Goal: Task Accomplishment & Management: Manage account settings

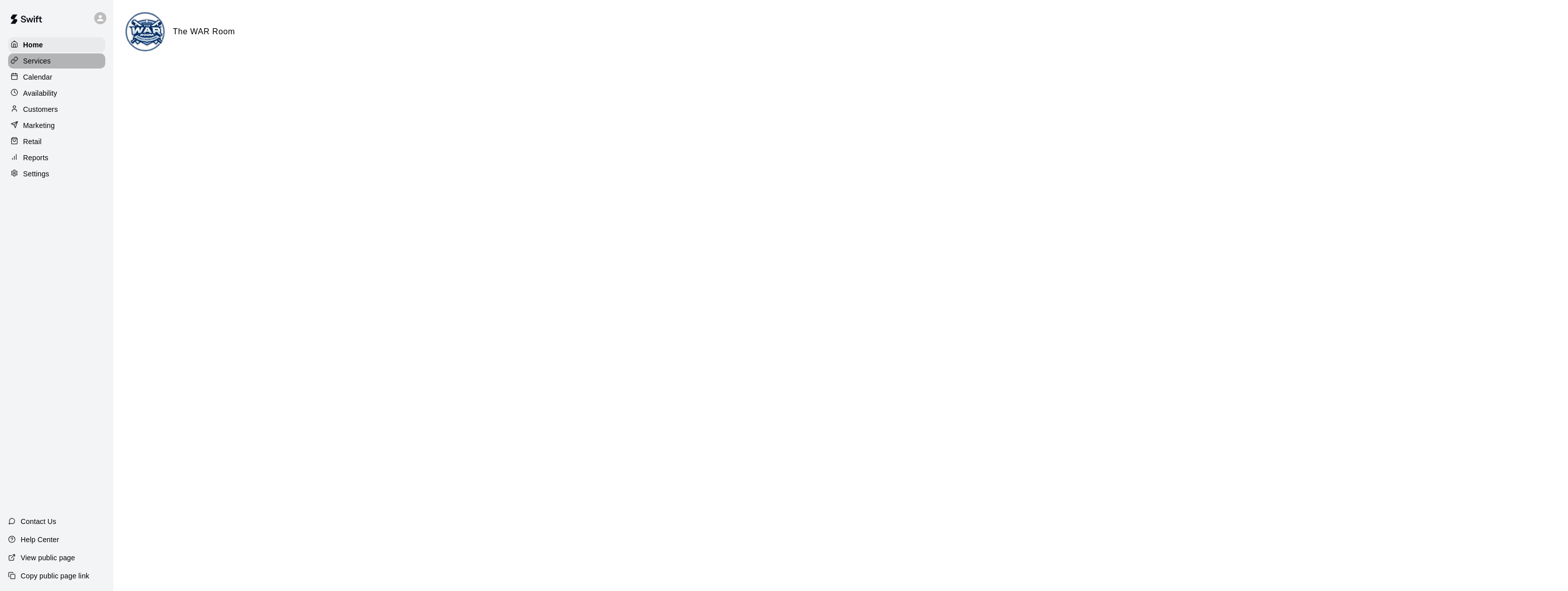
click at [37, 66] on div "Services" at bounding box center [56, 61] width 97 height 15
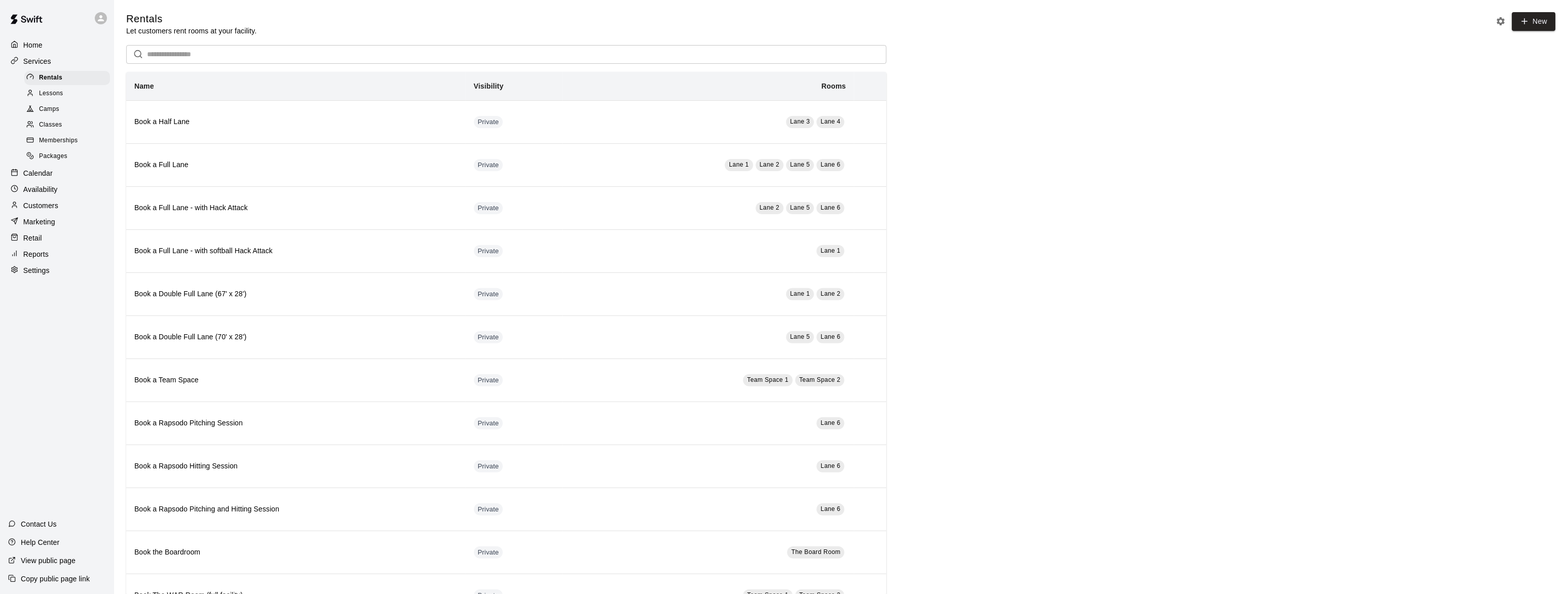
click at [40, 152] on div "Packages" at bounding box center [67, 156] width 86 height 14
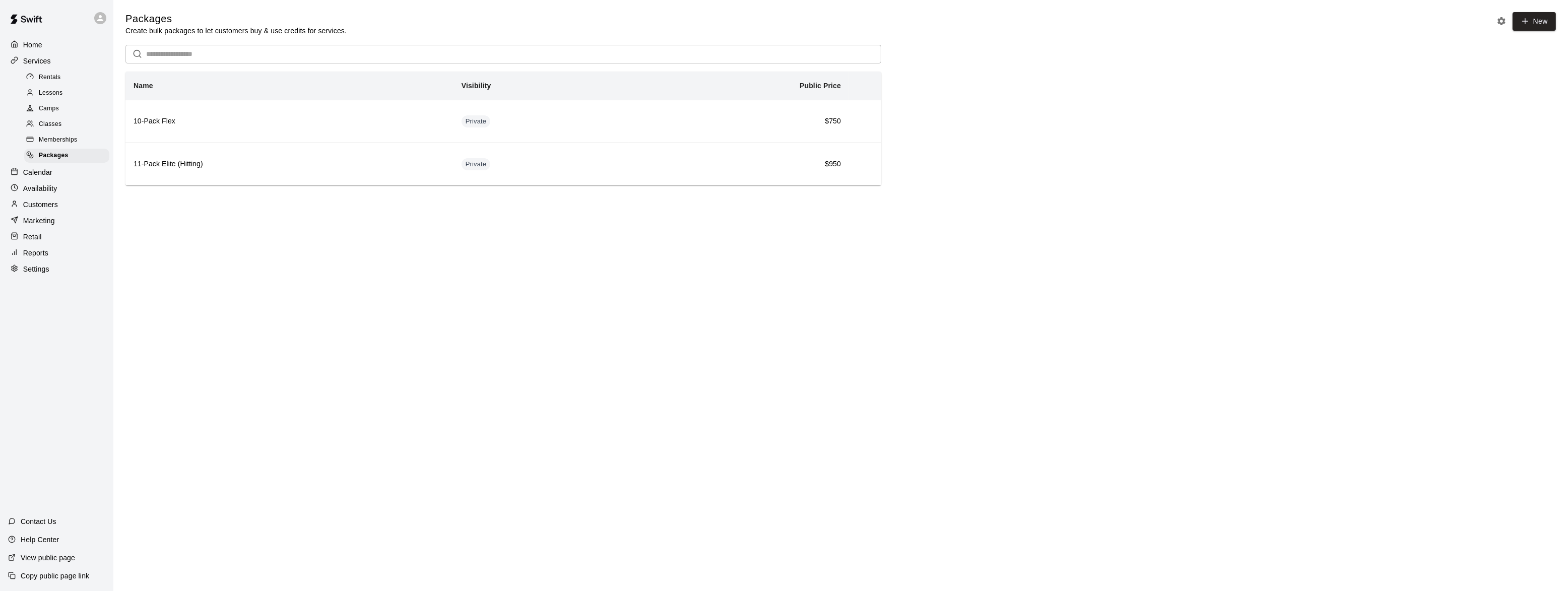
drag, startPoint x: 56, startPoint y: 97, endPoint x: 62, endPoint y: 97, distance: 6.0
click at [56, 97] on span "Lessons" at bounding box center [51, 93] width 25 height 10
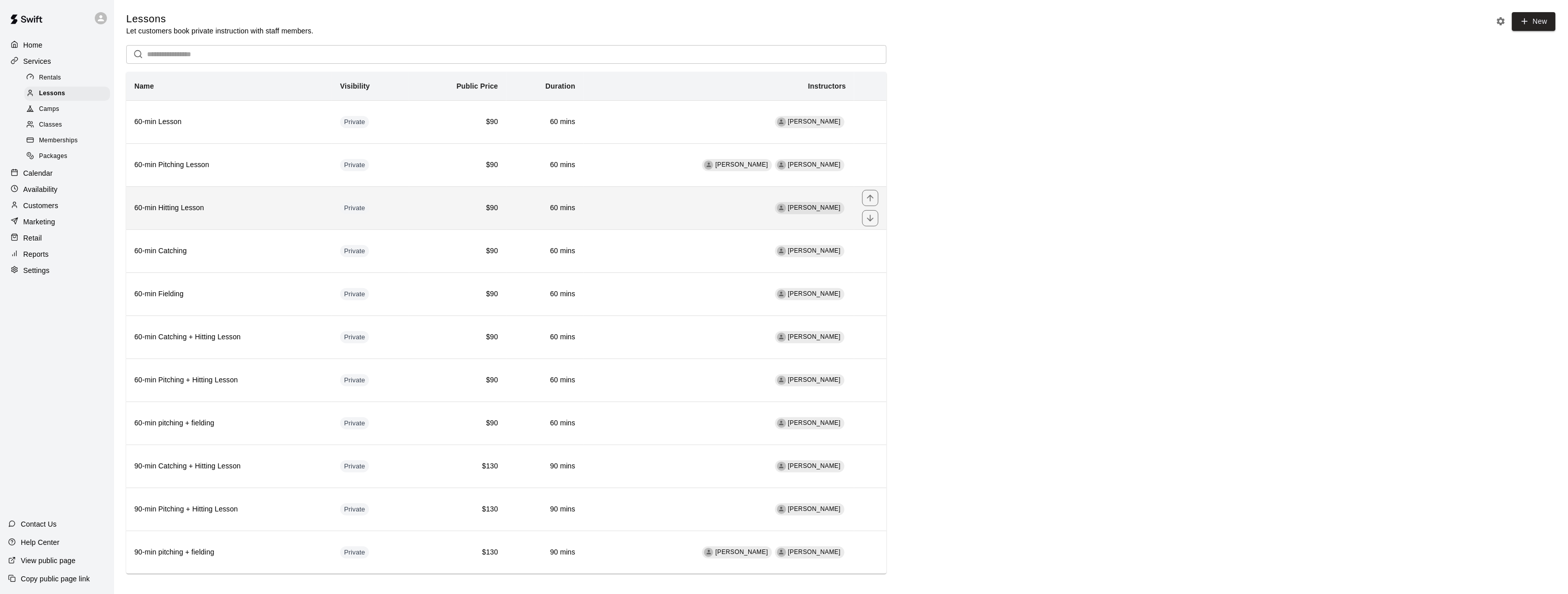
click at [185, 214] on h6 "60-min Hitting Lesson" at bounding box center [229, 208] width 189 height 11
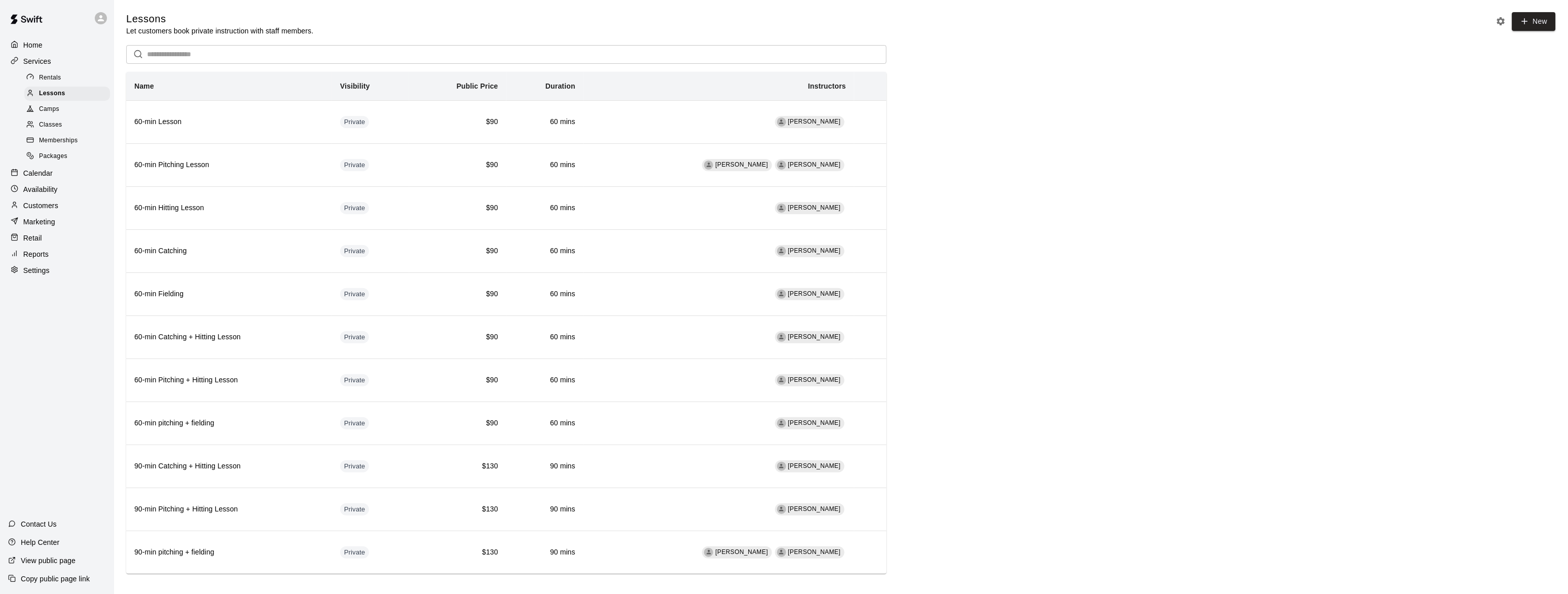
click at [44, 112] on span "Camps" at bounding box center [49, 109] width 20 height 10
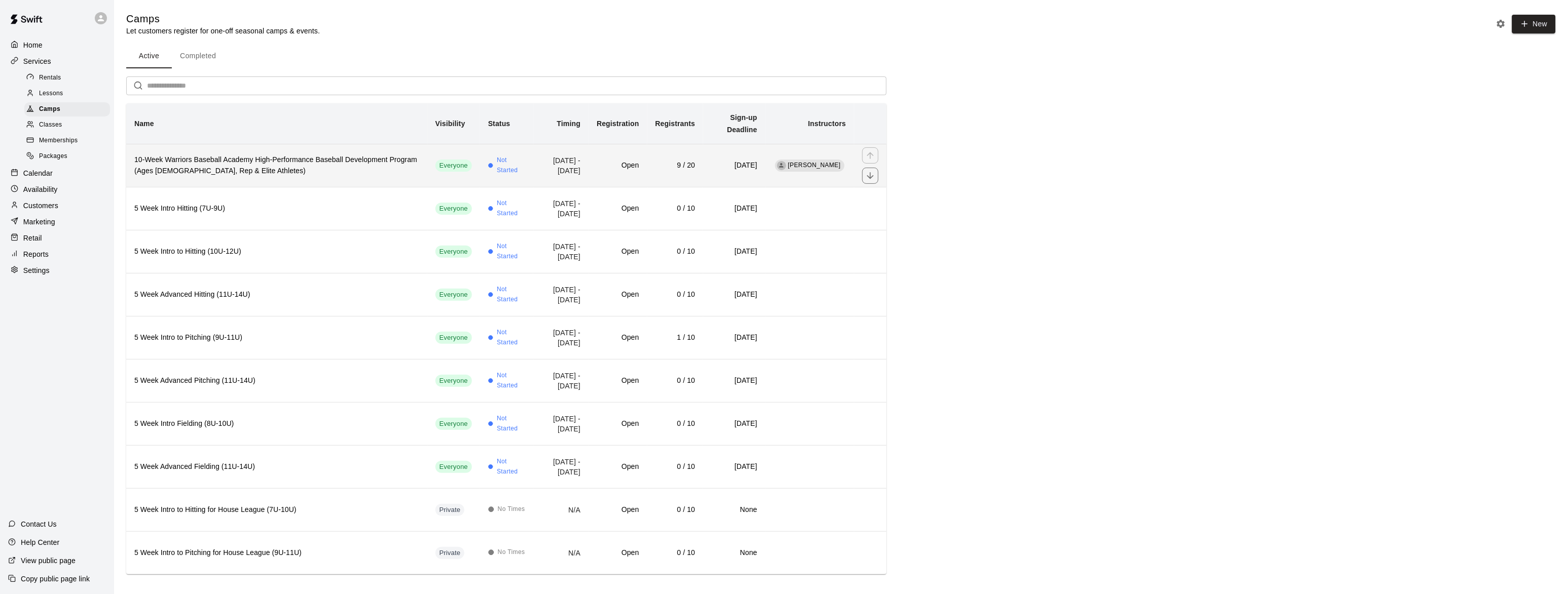
click at [205, 157] on h6 "10-Week Warriors Baseball Academy High-Performance Baseball Development Program…" at bounding box center [277, 165] width 285 height 22
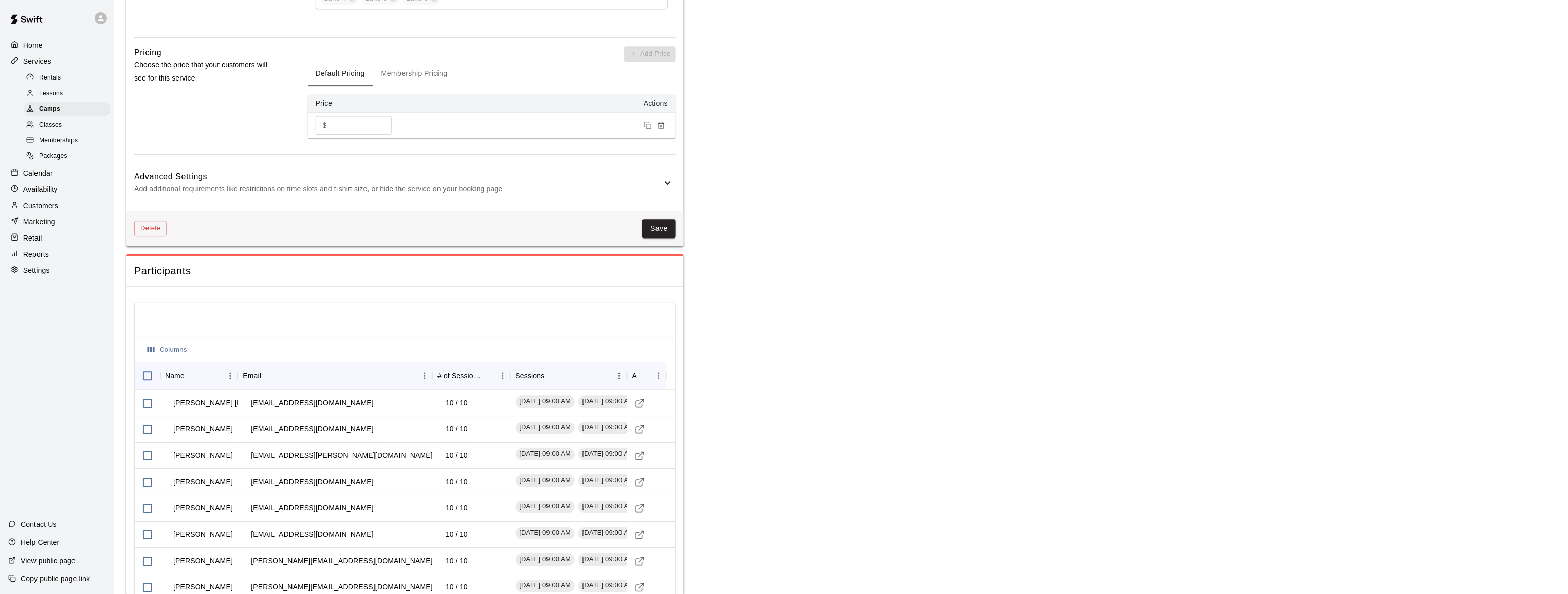
scroll to position [1012, 0]
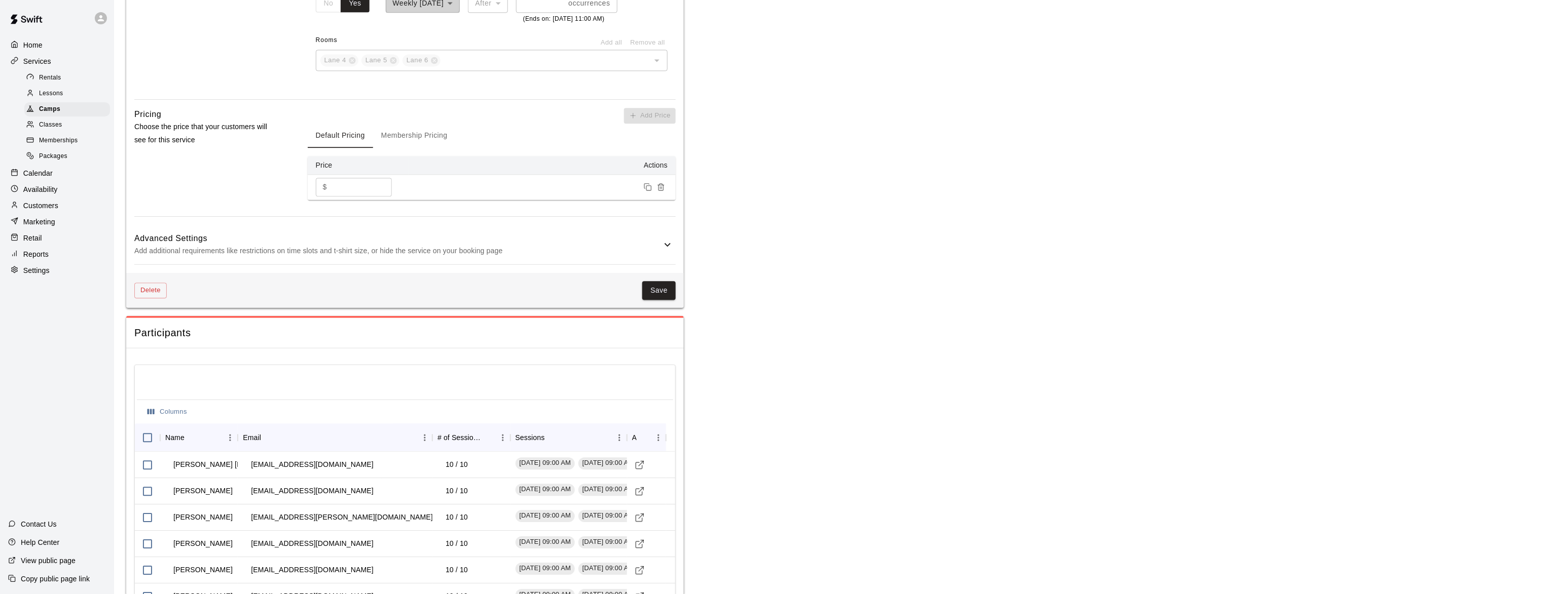
click at [47, 208] on p "Customers" at bounding box center [41, 205] width 35 height 10
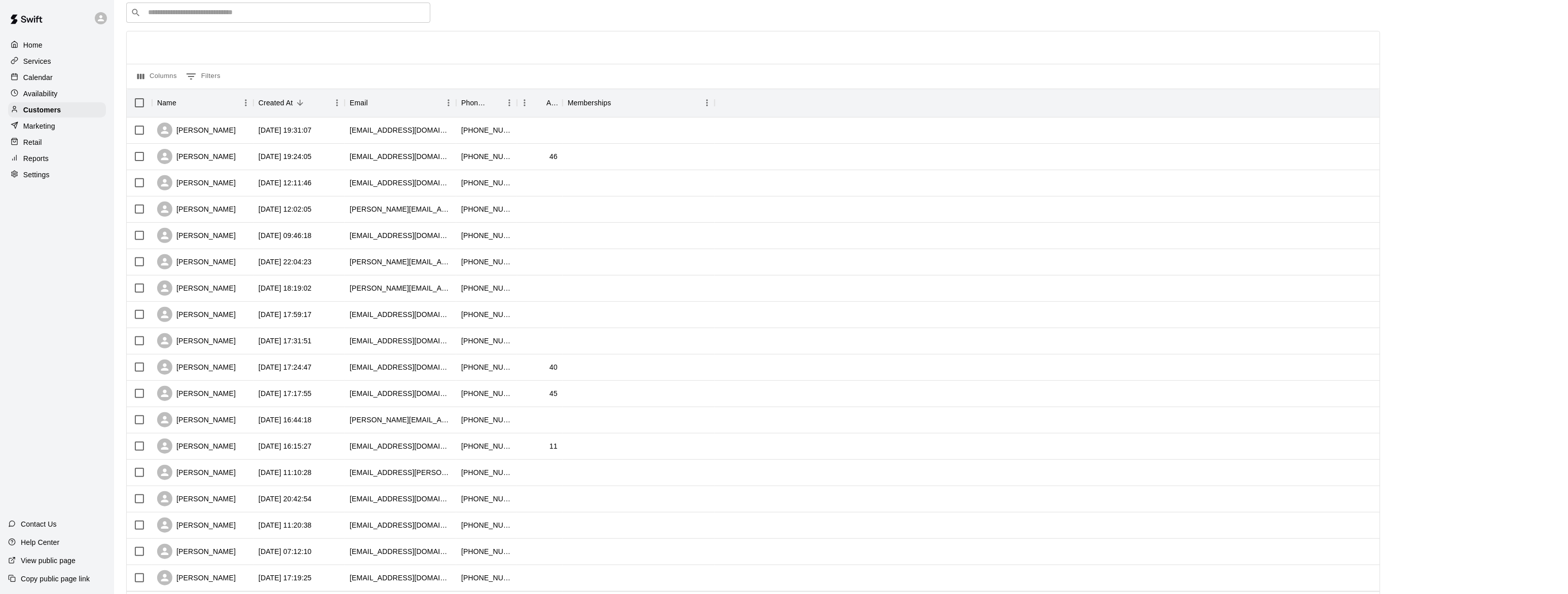
scroll to position [97, 0]
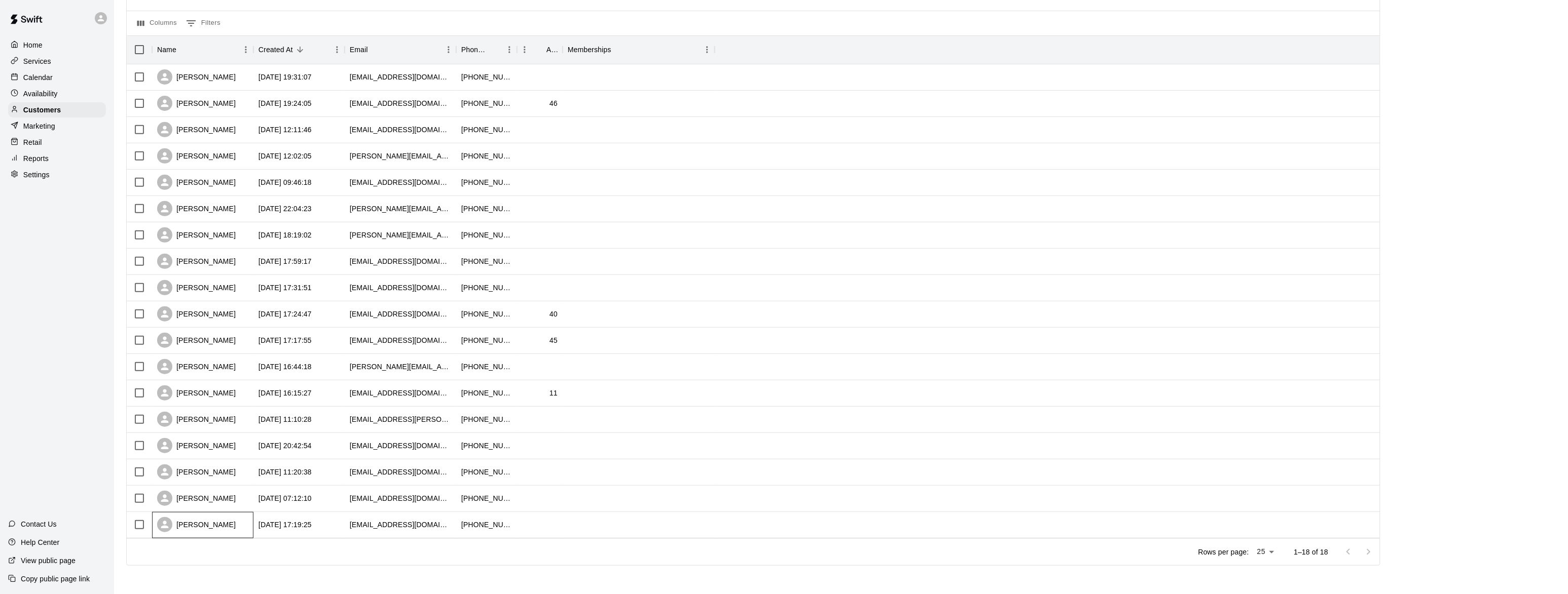
click at [206, 526] on div "[PERSON_NAME]" at bounding box center [197, 525] width 79 height 15
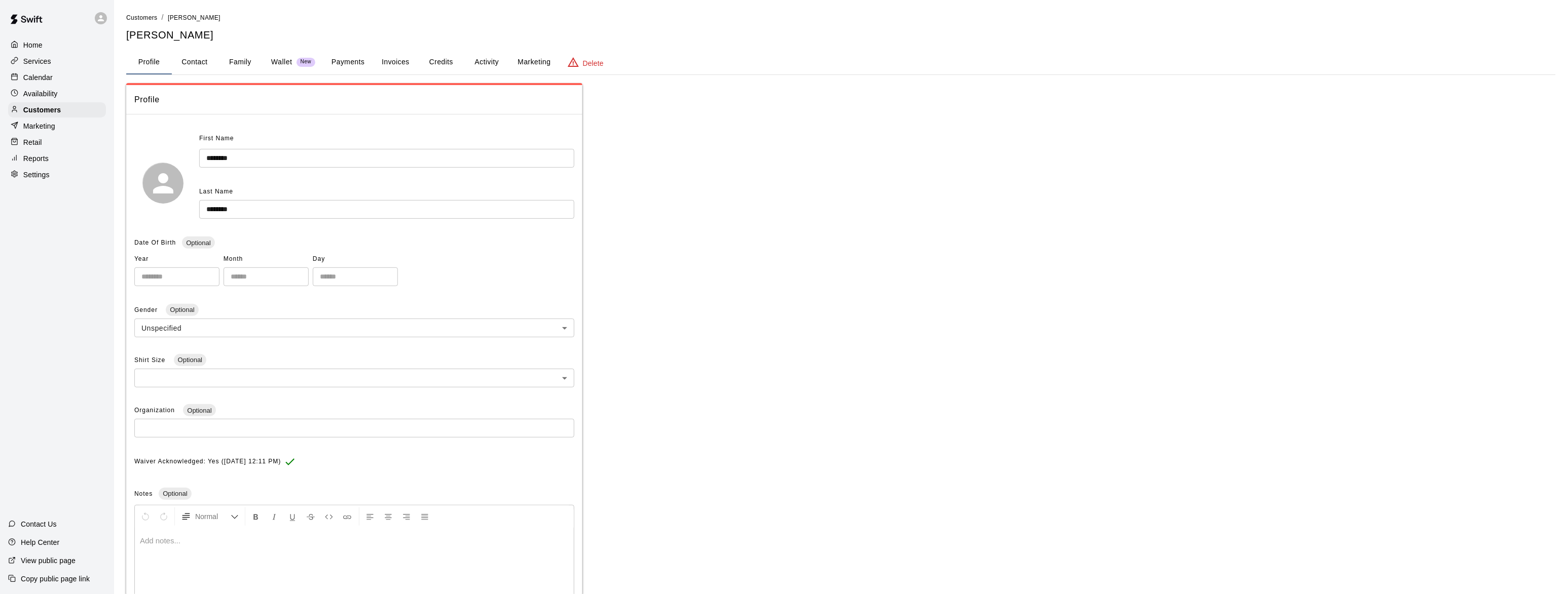
click at [229, 69] on button "Family" at bounding box center [240, 62] width 45 height 25
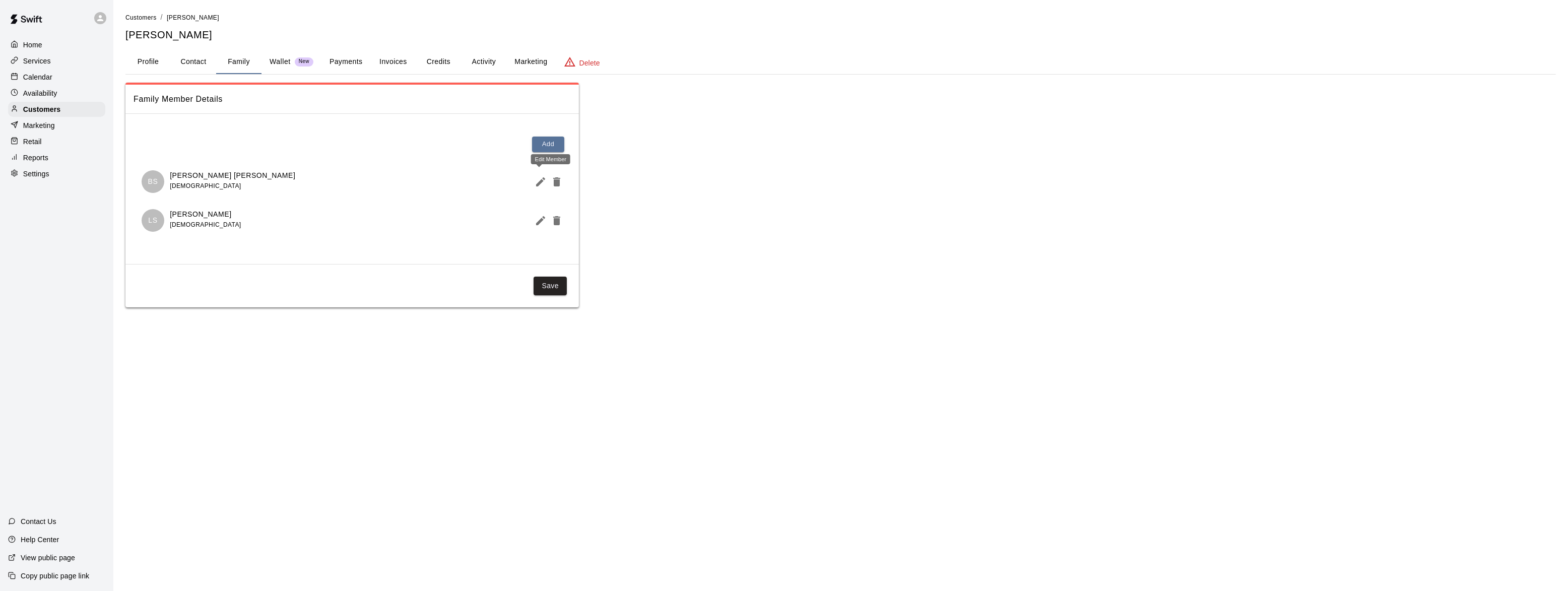
click at [540, 180] on icon "Edit Member" at bounding box center [541, 182] width 9 height 9
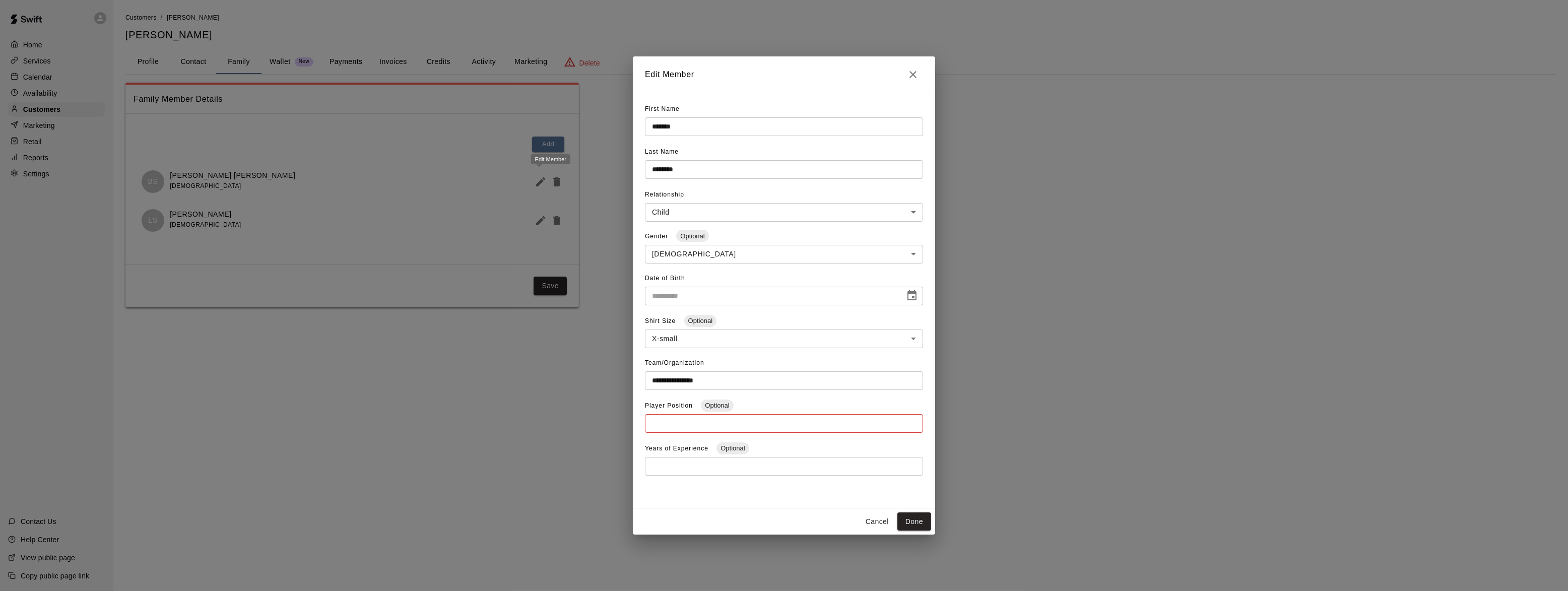
type input "**********"
click at [912, 74] on icon "Close" at bounding box center [913, 74] width 7 height 7
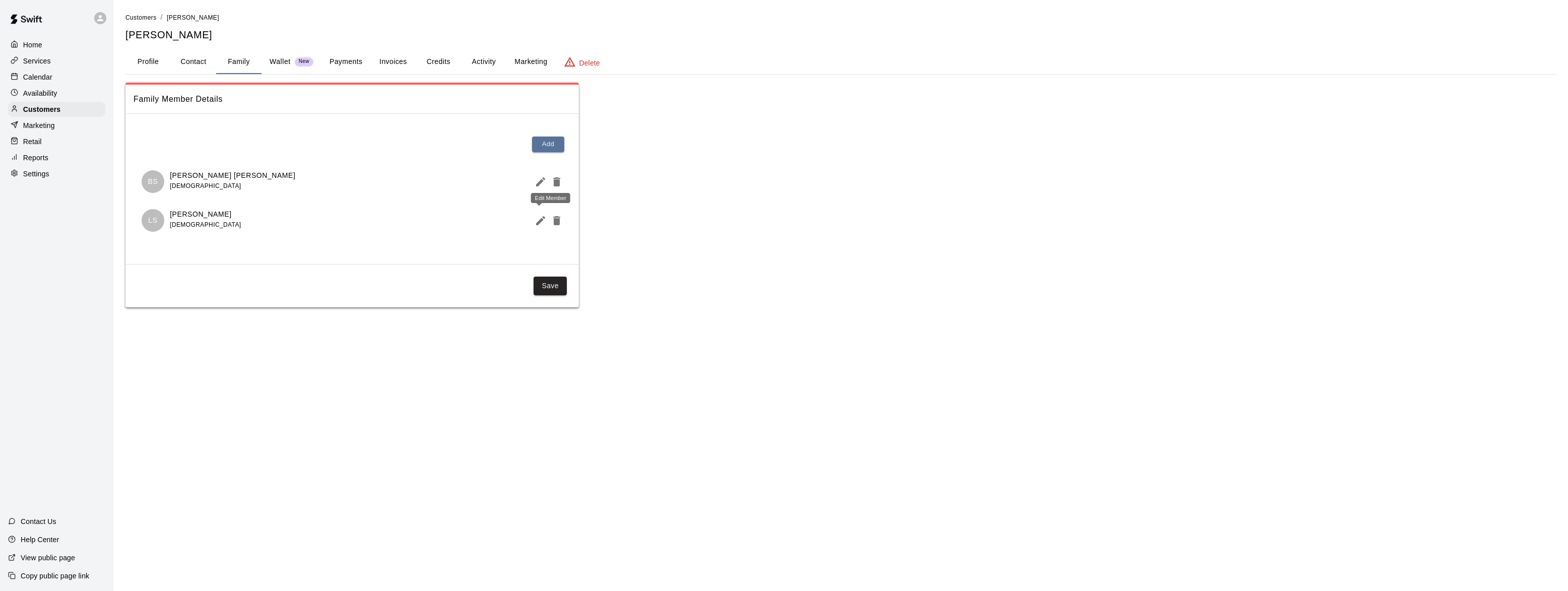
click at [543, 216] on icon "Edit Member" at bounding box center [541, 221] width 12 height 12
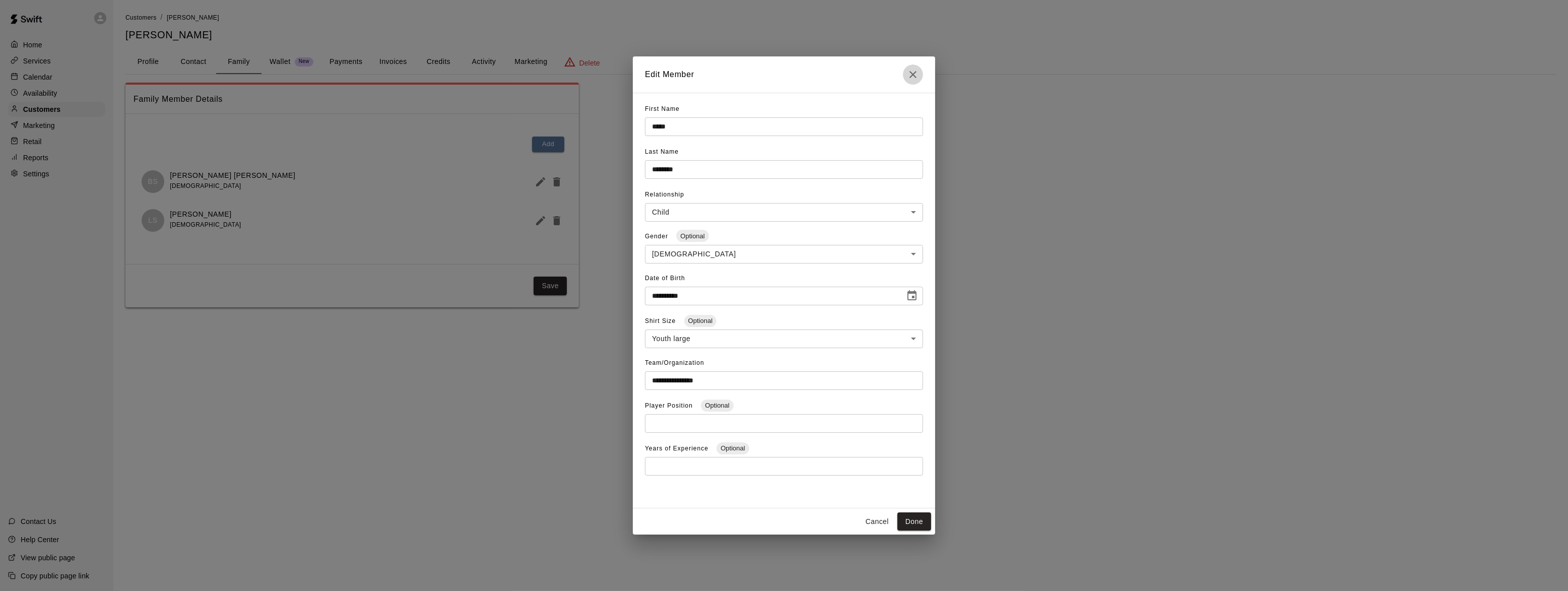
click at [911, 72] on icon "Close" at bounding box center [913, 74] width 7 height 7
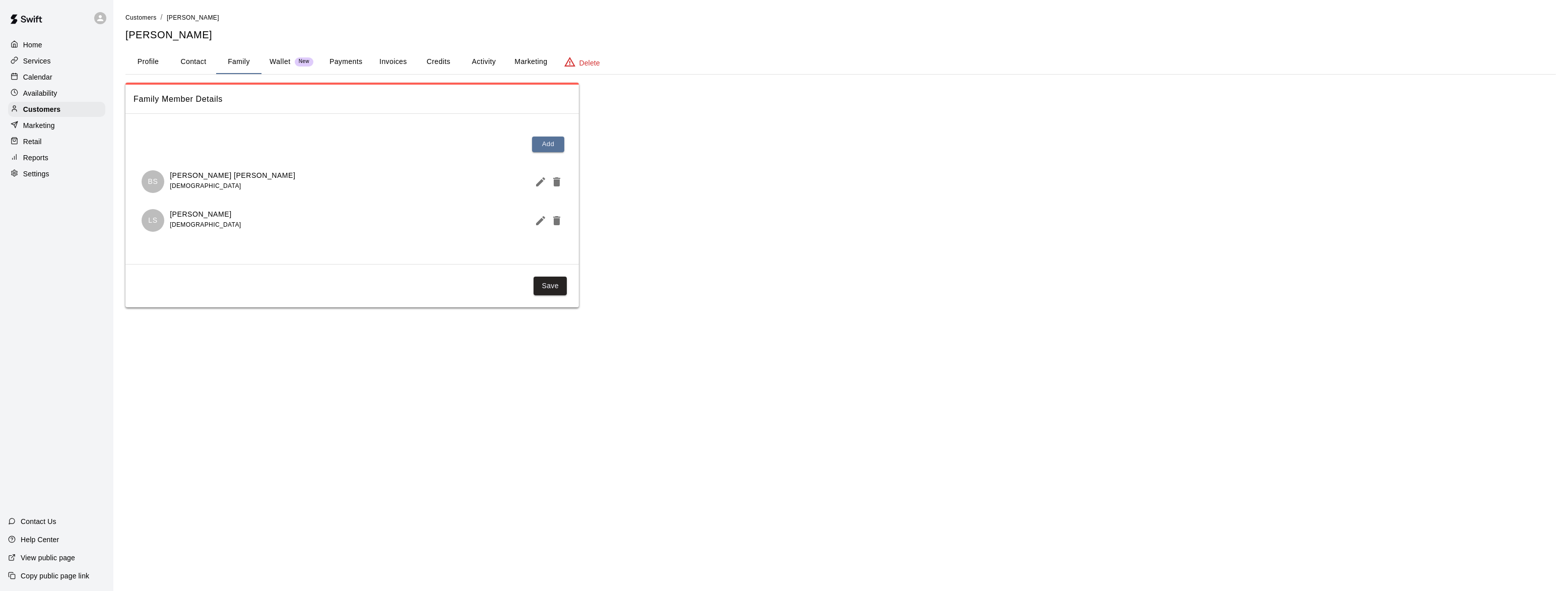
drag, startPoint x: 32, startPoint y: 105, endPoint x: 69, endPoint y: 124, distance: 41.6
click at [32, 105] on p "Customers" at bounding box center [42, 109] width 37 height 10
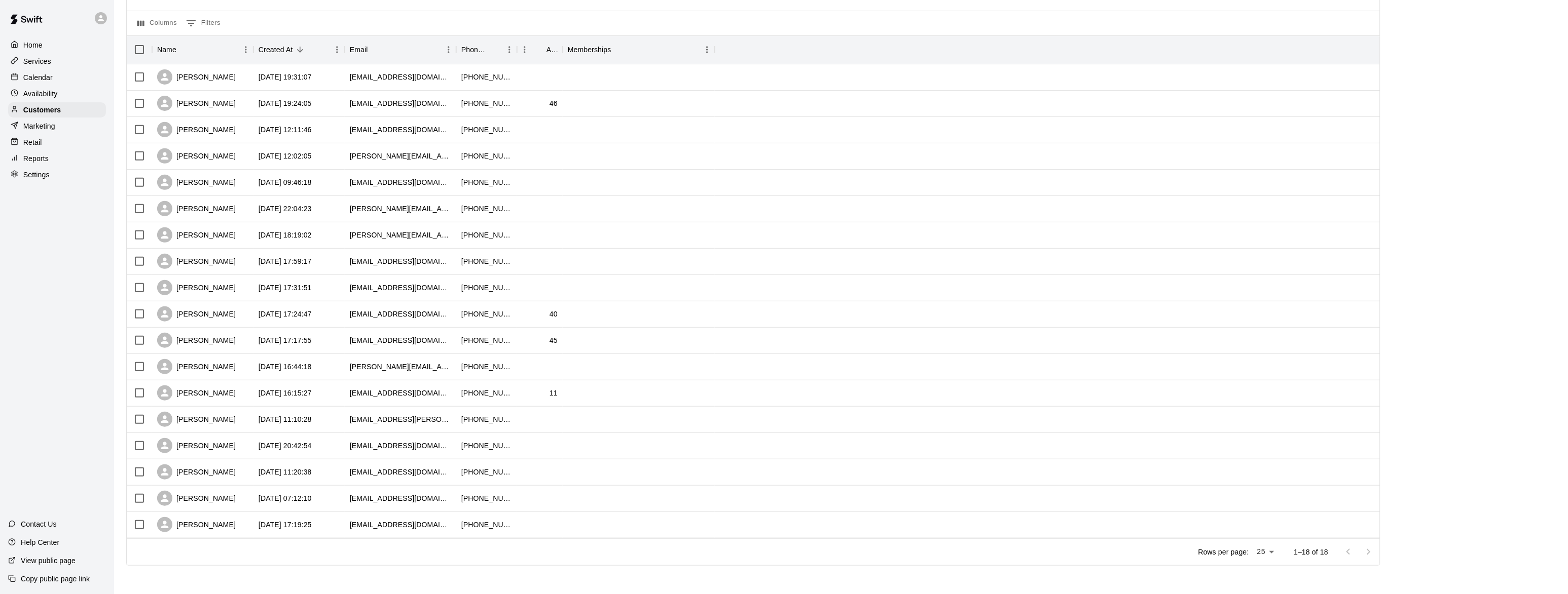
scroll to position [97, 0]
click at [187, 496] on div "[PERSON_NAME]" at bounding box center [197, 498] width 79 height 15
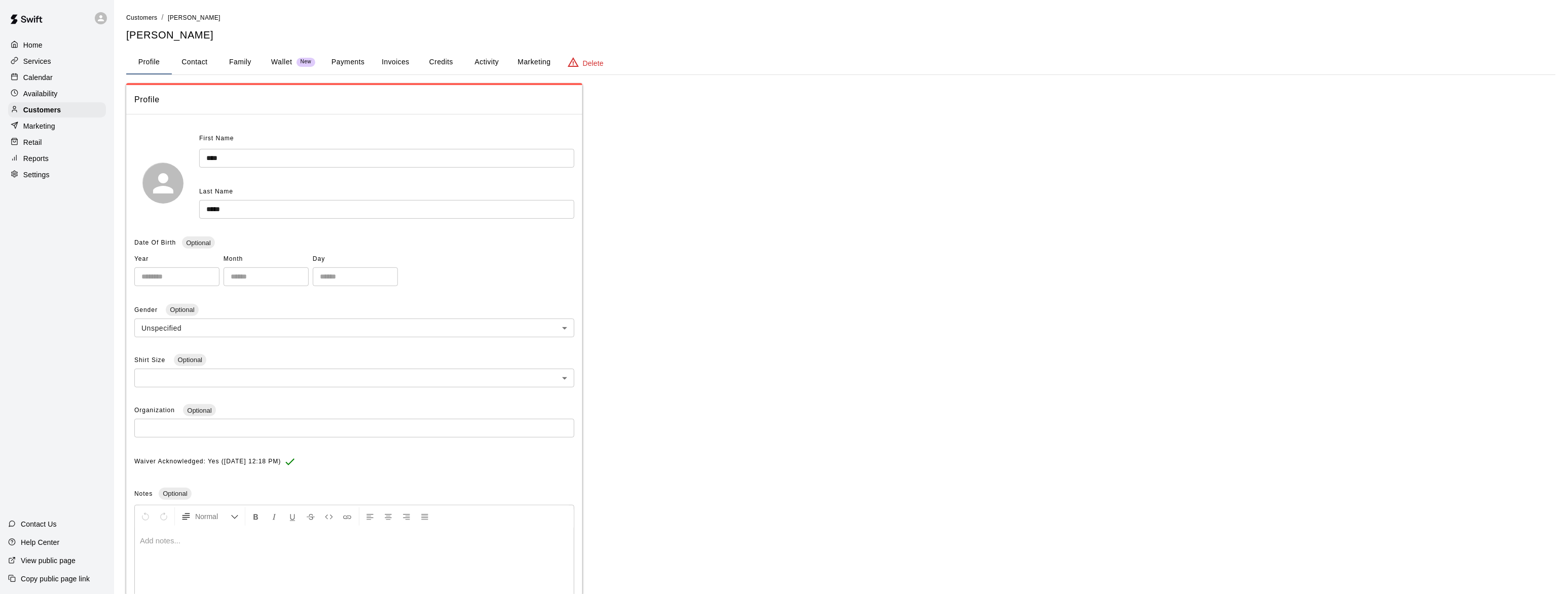
click at [228, 55] on button "Family" at bounding box center [240, 62] width 45 height 25
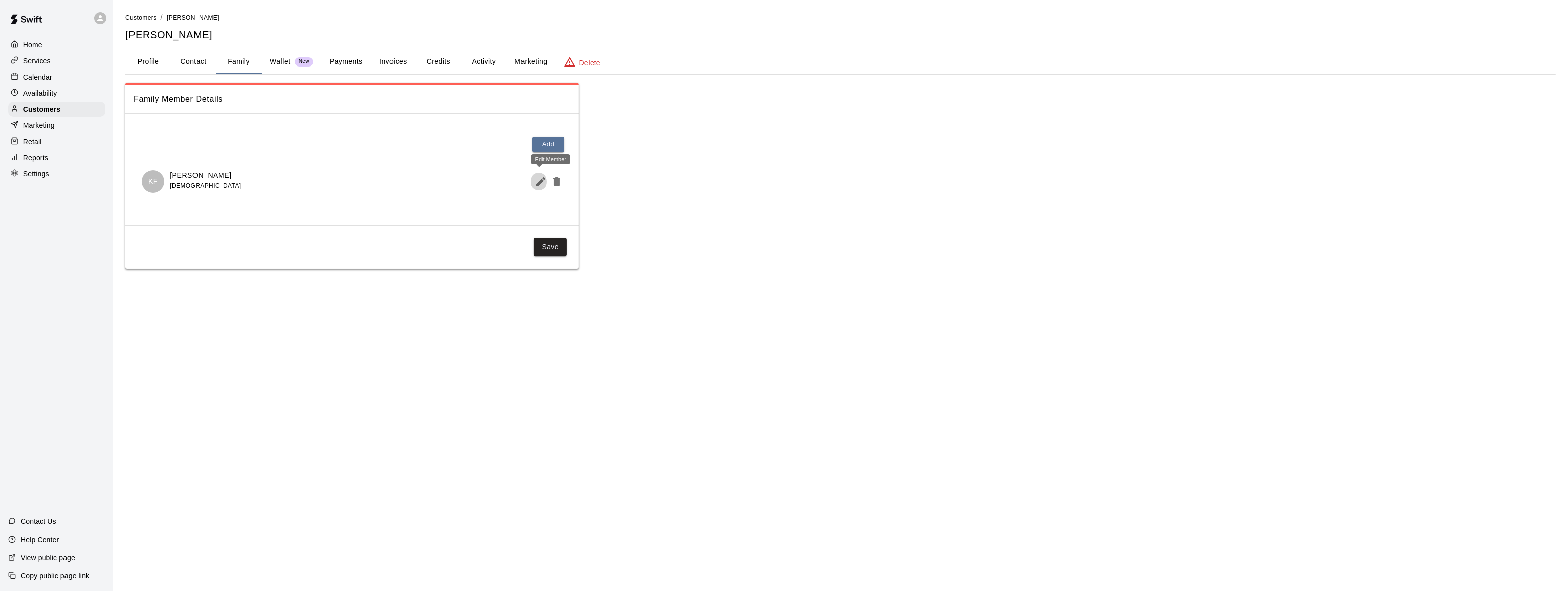
click at [536, 185] on icon "Edit Member" at bounding box center [541, 182] width 9 height 9
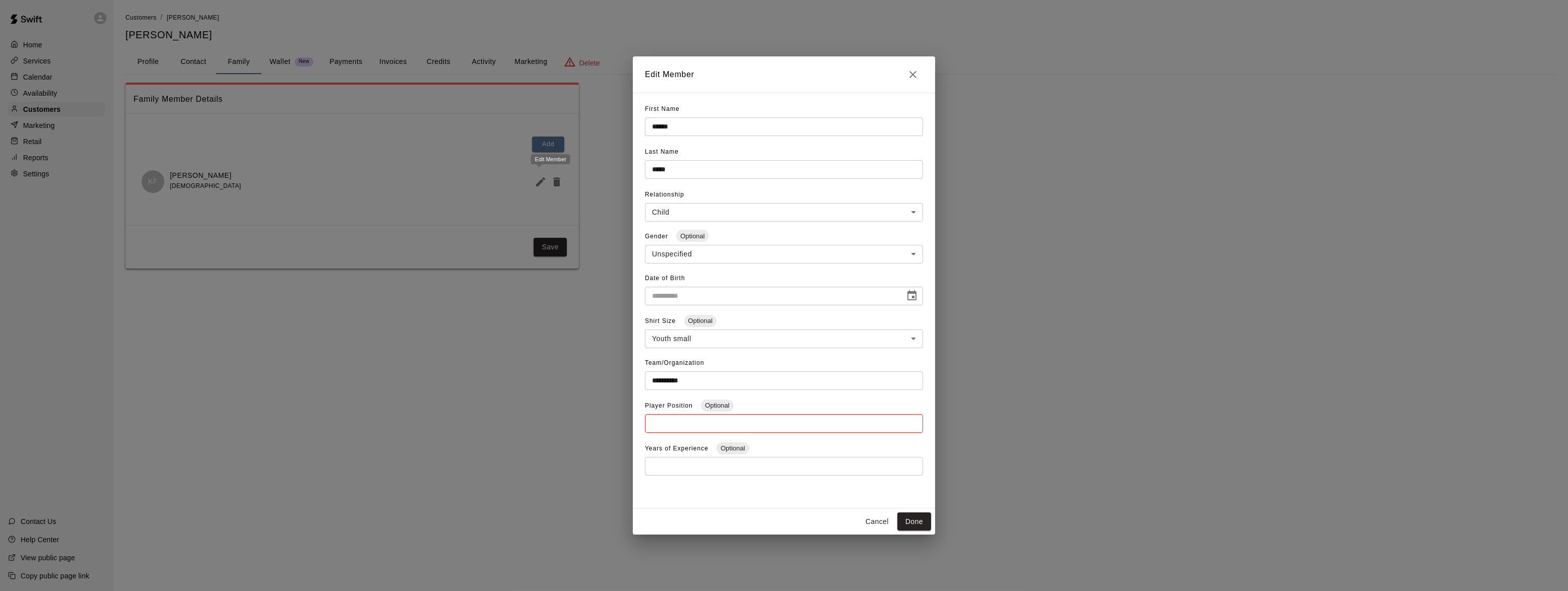
type input "**********"
click at [911, 72] on icon "Close" at bounding box center [913, 74] width 7 height 7
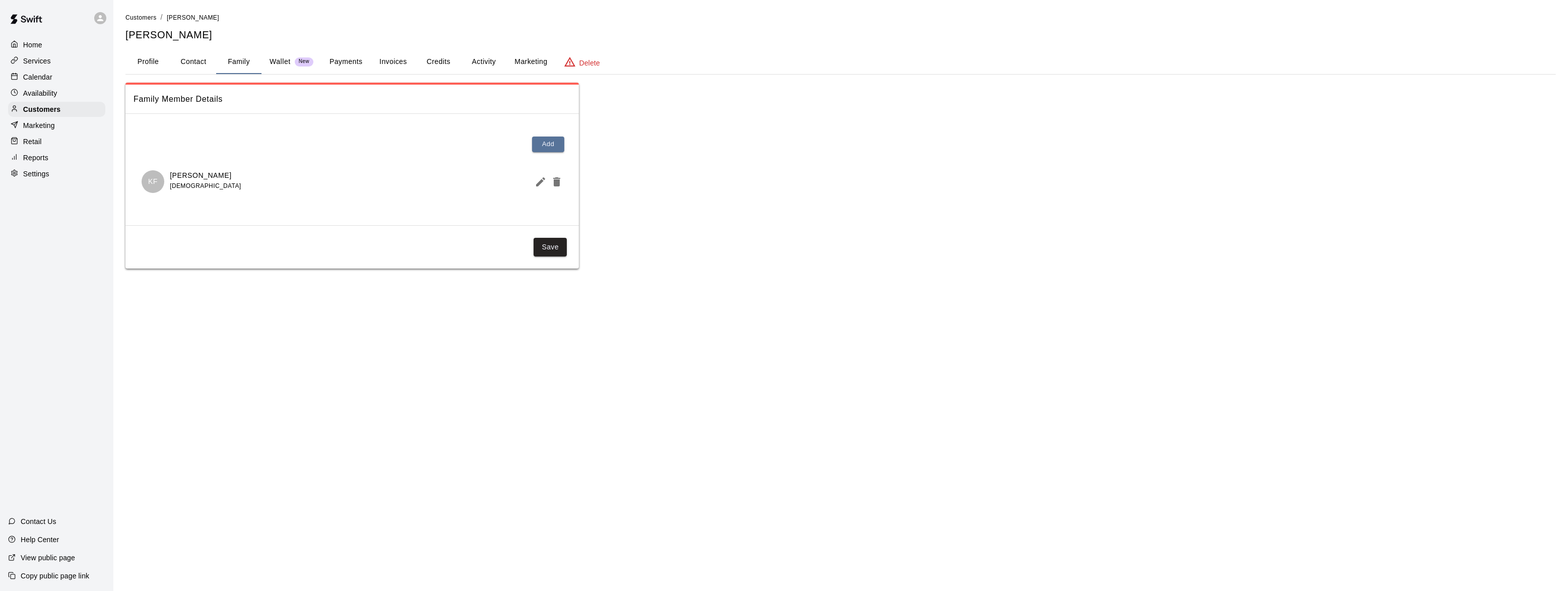
click at [36, 43] on p "Home" at bounding box center [32, 44] width 19 height 10
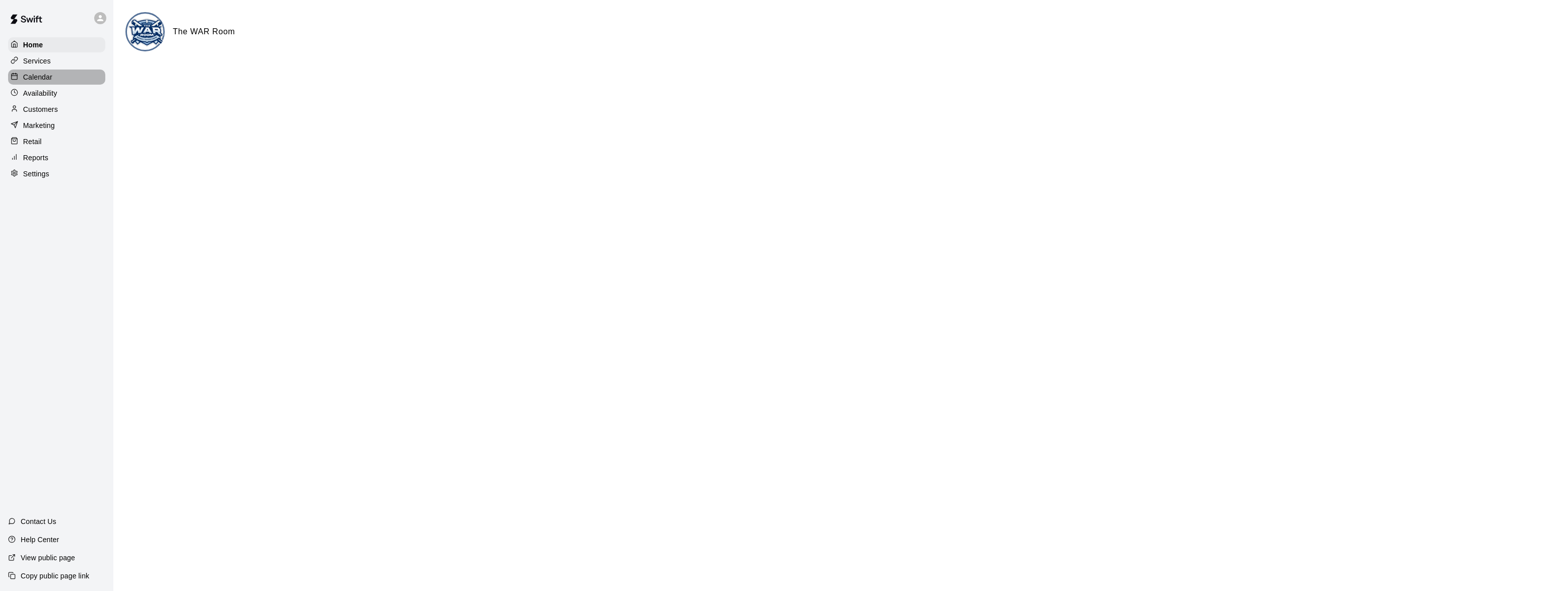
click at [46, 77] on p "Calendar" at bounding box center [38, 77] width 29 height 10
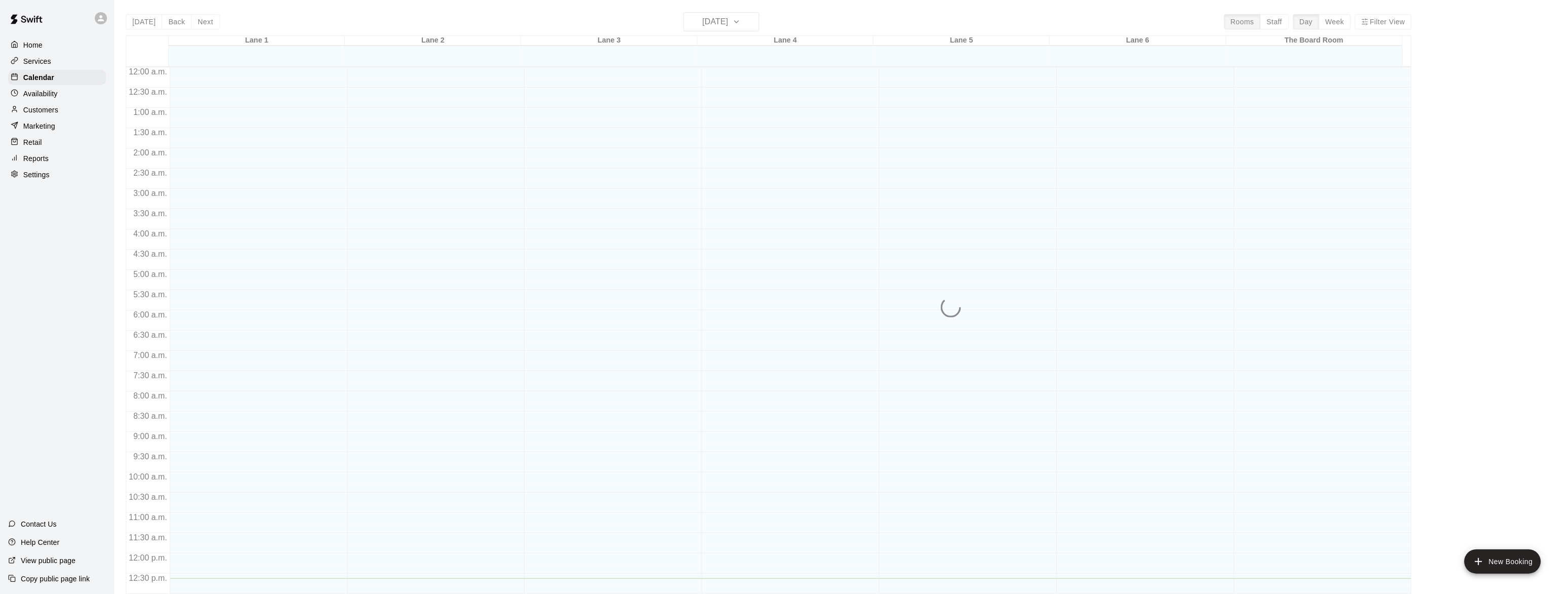
click at [41, 61] on p "Services" at bounding box center [37, 61] width 28 height 10
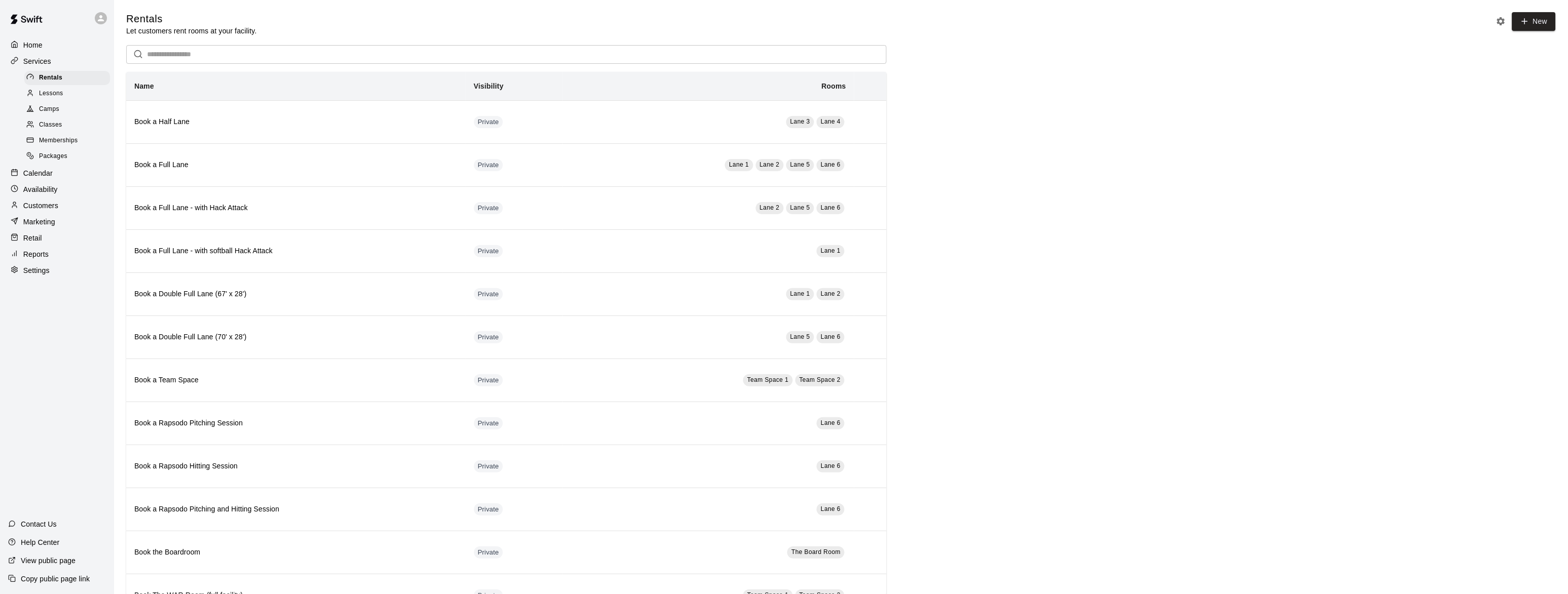
click at [52, 107] on span "Camps" at bounding box center [49, 109] width 20 height 10
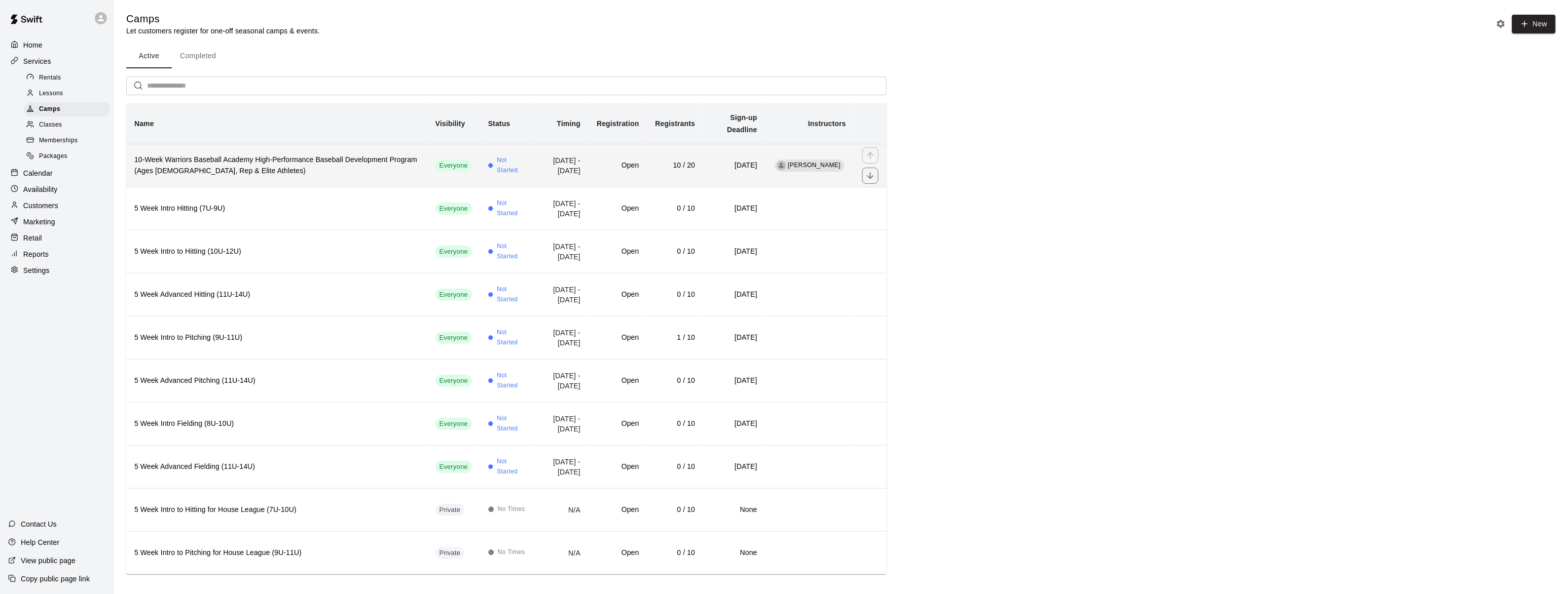
click at [202, 164] on h6 "10-Week Warriors Baseball Academy High-Performance Baseball Development Program…" at bounding box center [277, 165] width 285 height 22
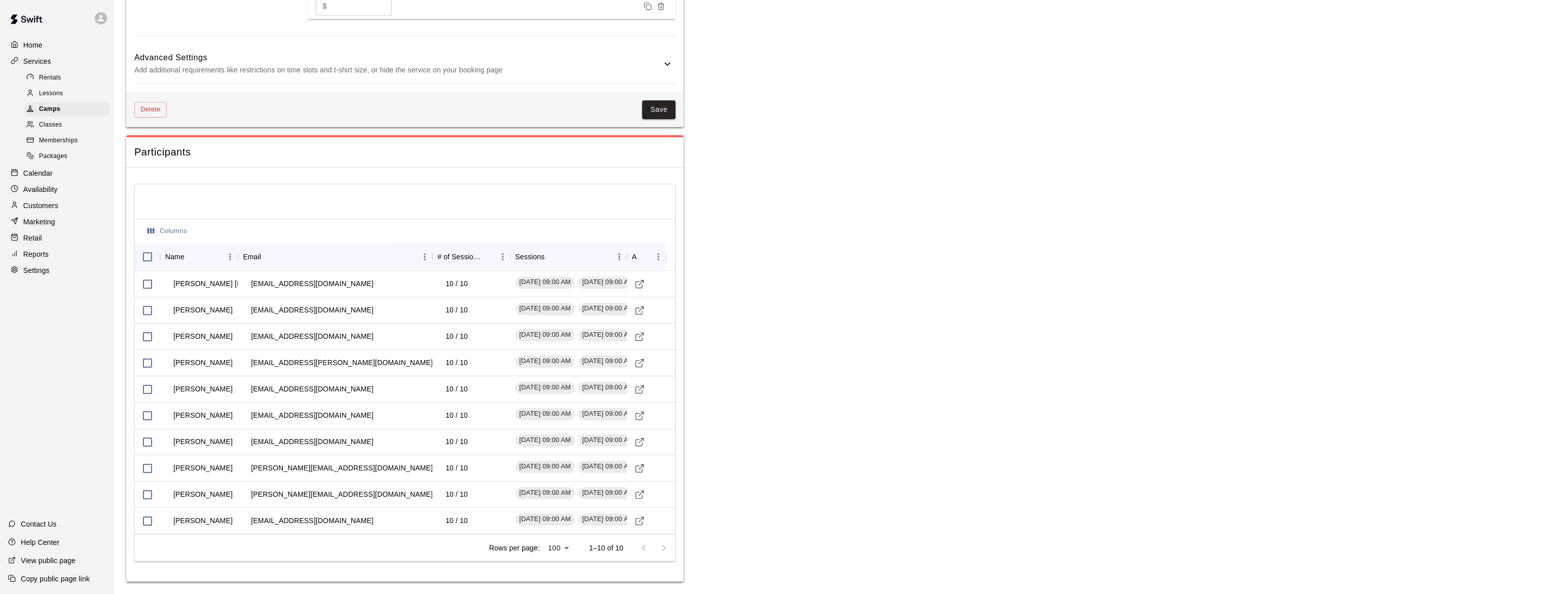
scroll to position [1265, 0]
